Goal: Task Accomplishment & Management: Use online tool/utility

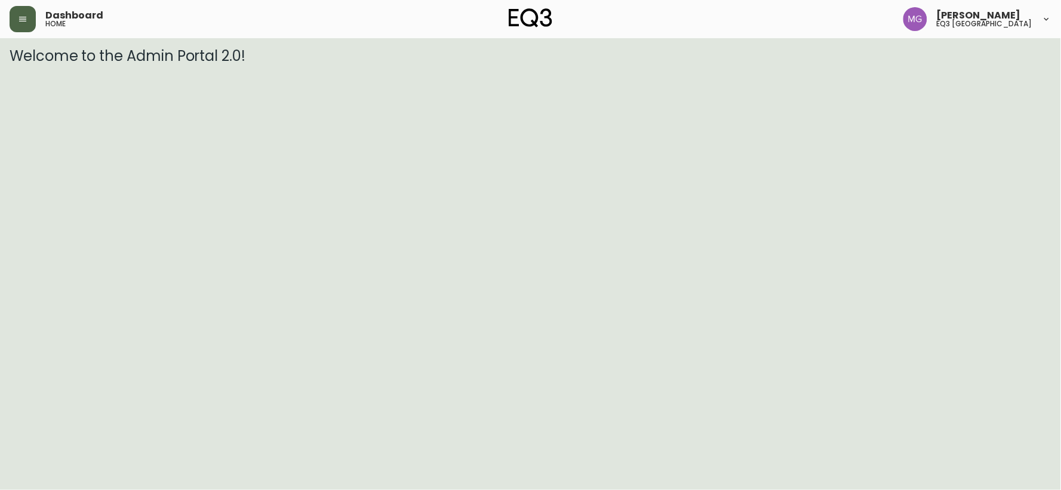
click at [28, 20] on button "button" at bounding box center [23, 19] width 26 height 26
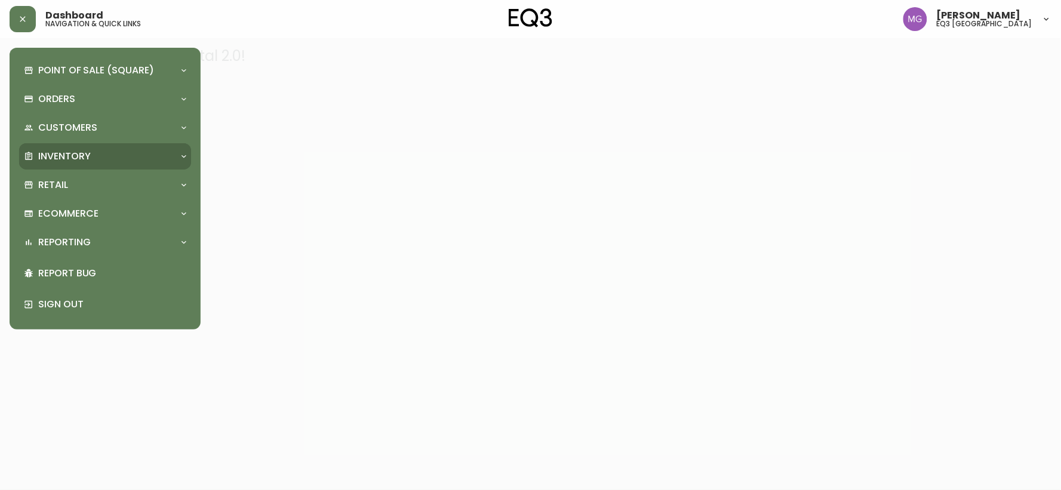
click at [88, 153] on p "Inventory" at bounding box center [64, 156] width 53 height 13
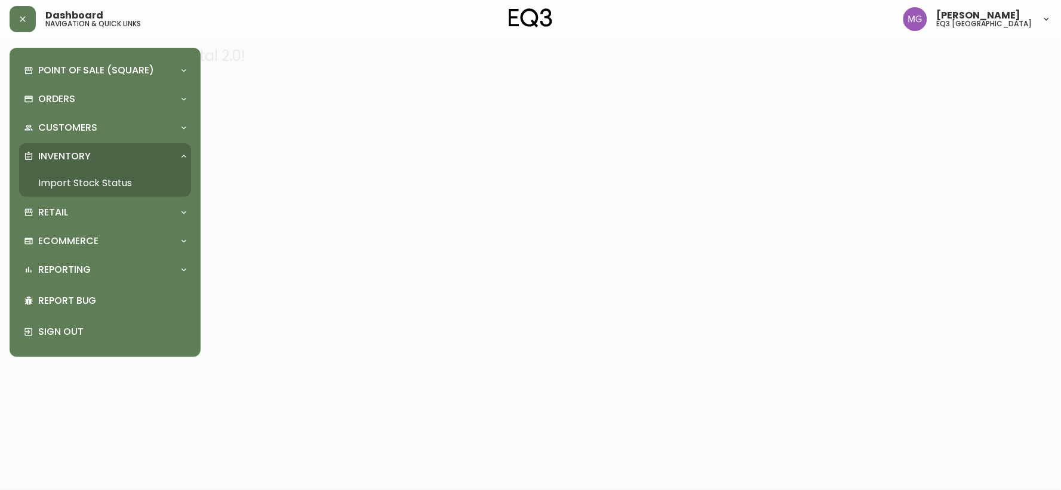
click at [92, 179] on link "Import Stock Status" at bounding box center [105, 183] width 172 height 27
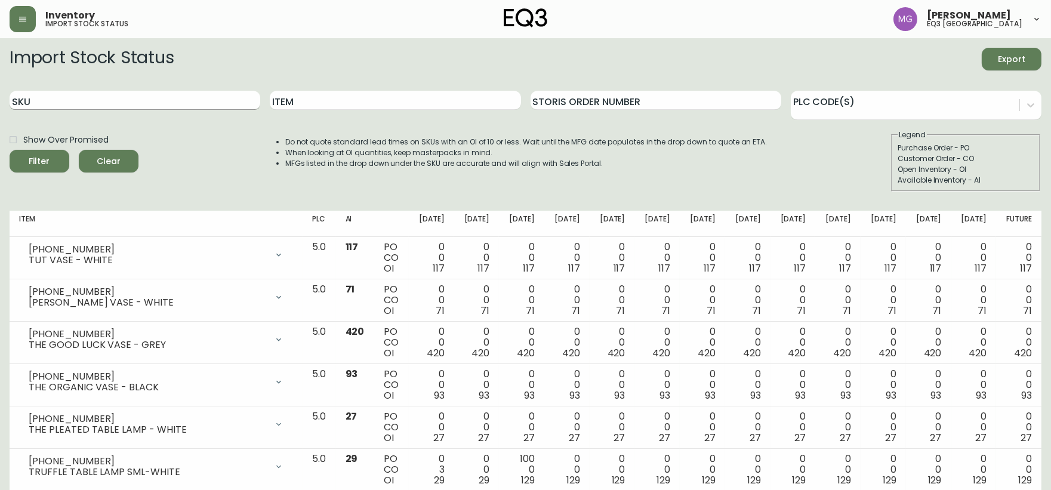
click at [152, 101] on input "SKU" at bounding box center [135, 100] width 251 height 19
paste input "[PHONE_NUMBER]"
type input "[PHONE_NUMBER]"
click at [10, 150] on button "Filter" at bounding box center [40, 161] width 60 height 23
